Goal: Find specific page/section: Find specific page/section

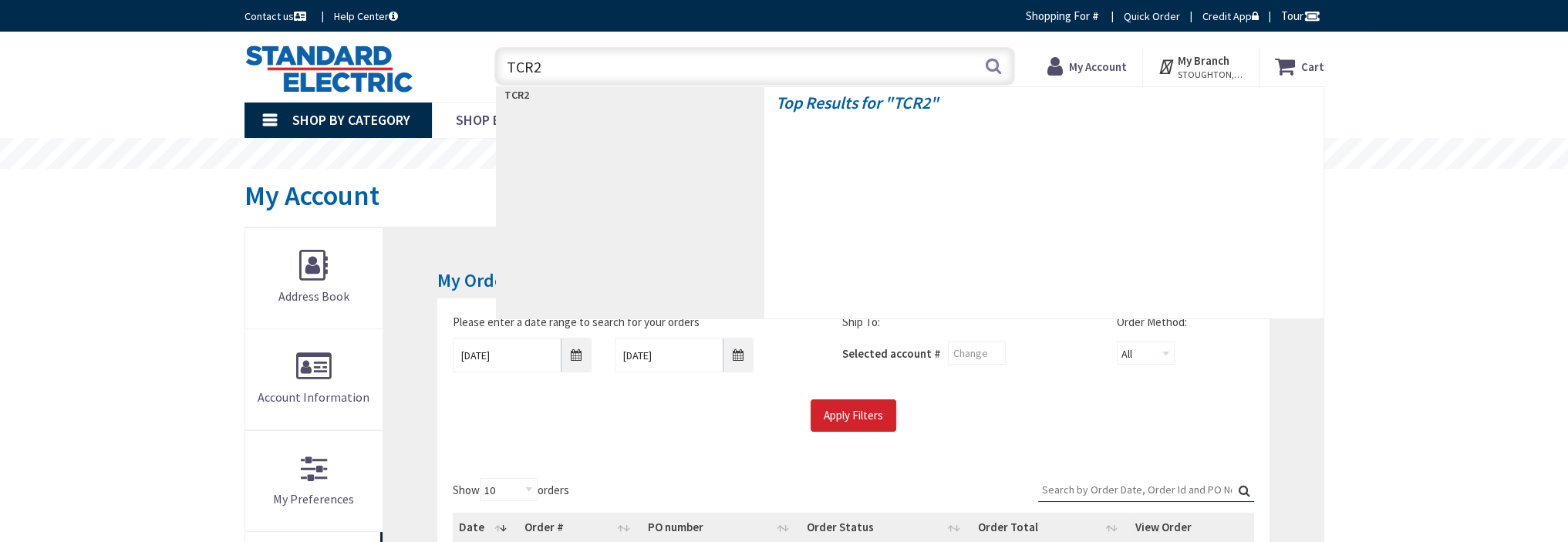
type input "TCR20"
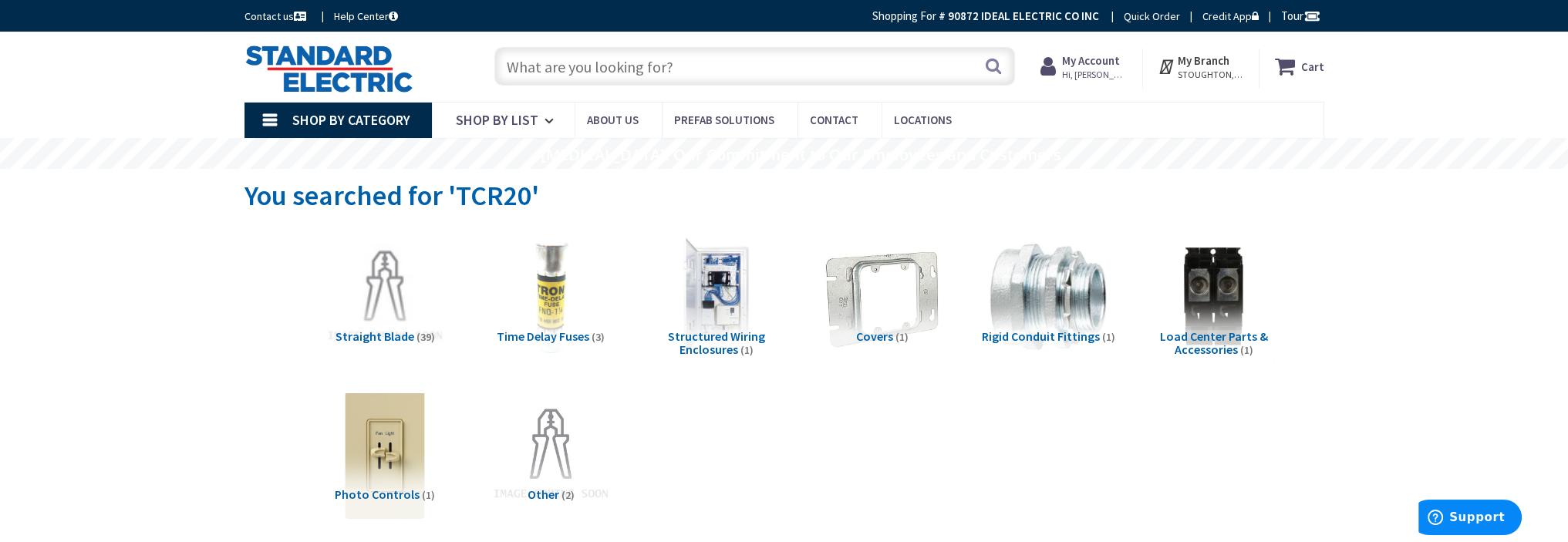
click at [665, 64] on input "text" at bounding box center [754, 66] width 520 height 38
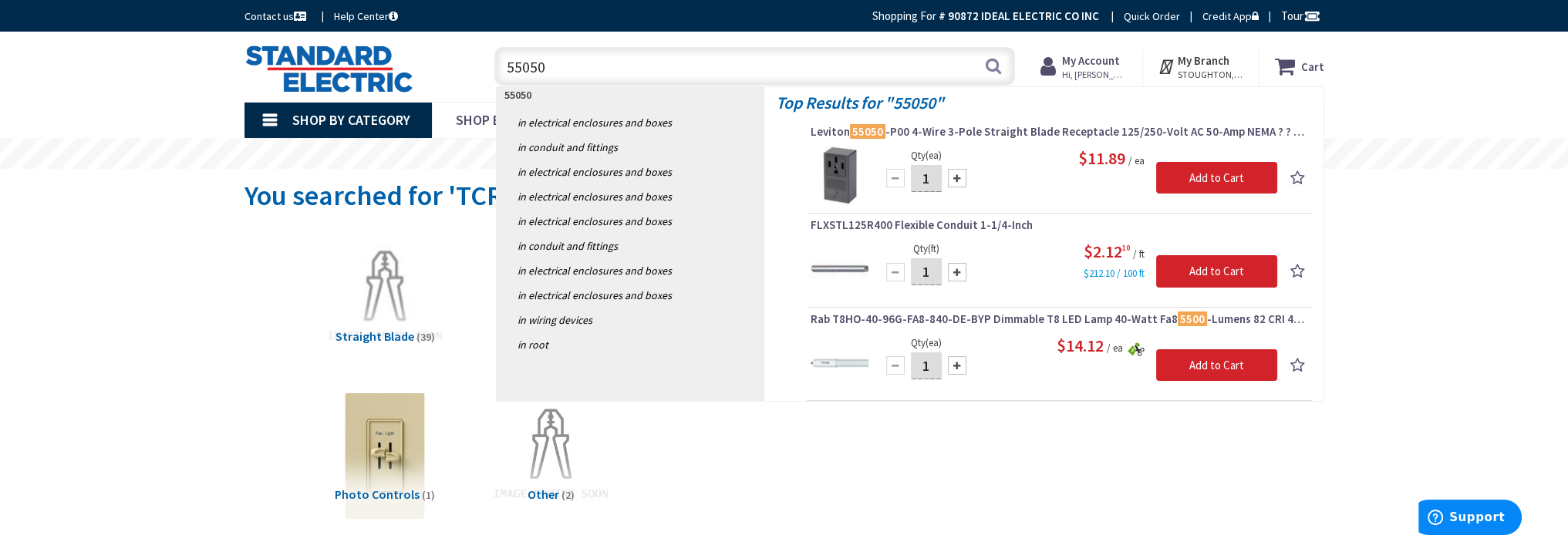
type input "55050"
